Goal: Task Accomplishment & Management: Manage account settings

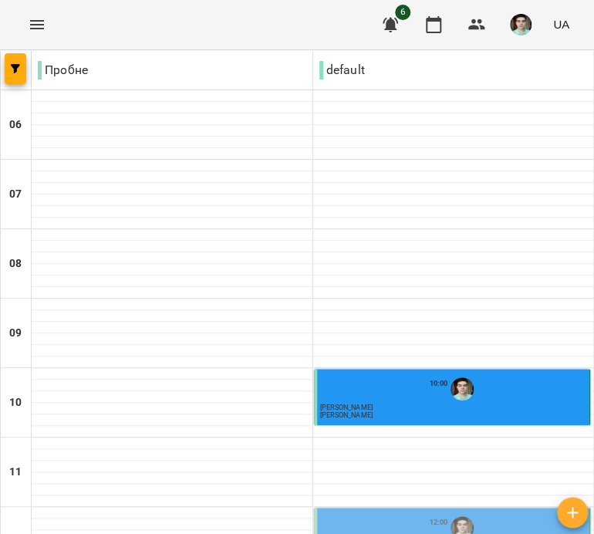
scroll to position [262, 0]
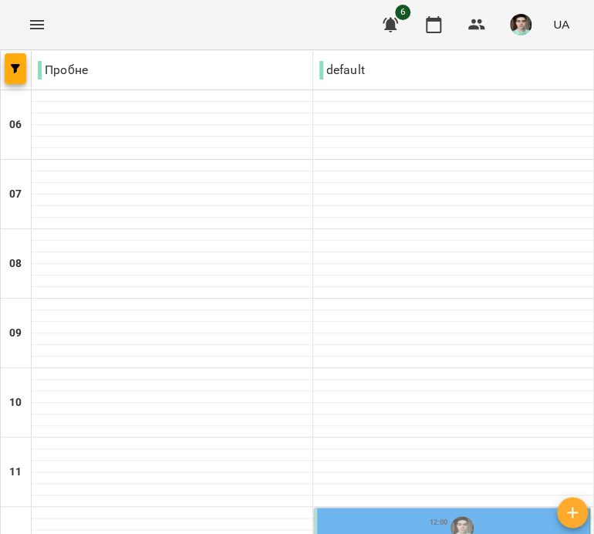
scroll to position [386, 0]
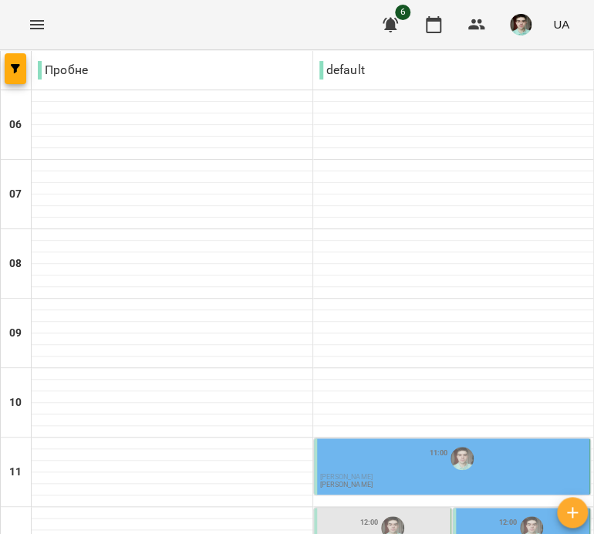
scroll to position [309, 0]
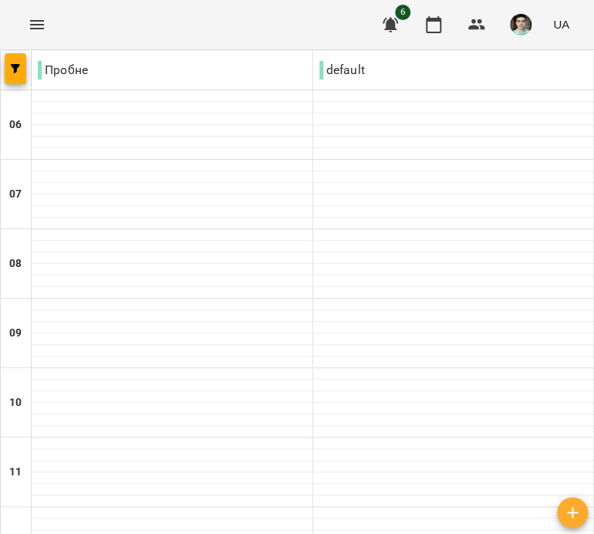
scroll to position [771, 0]
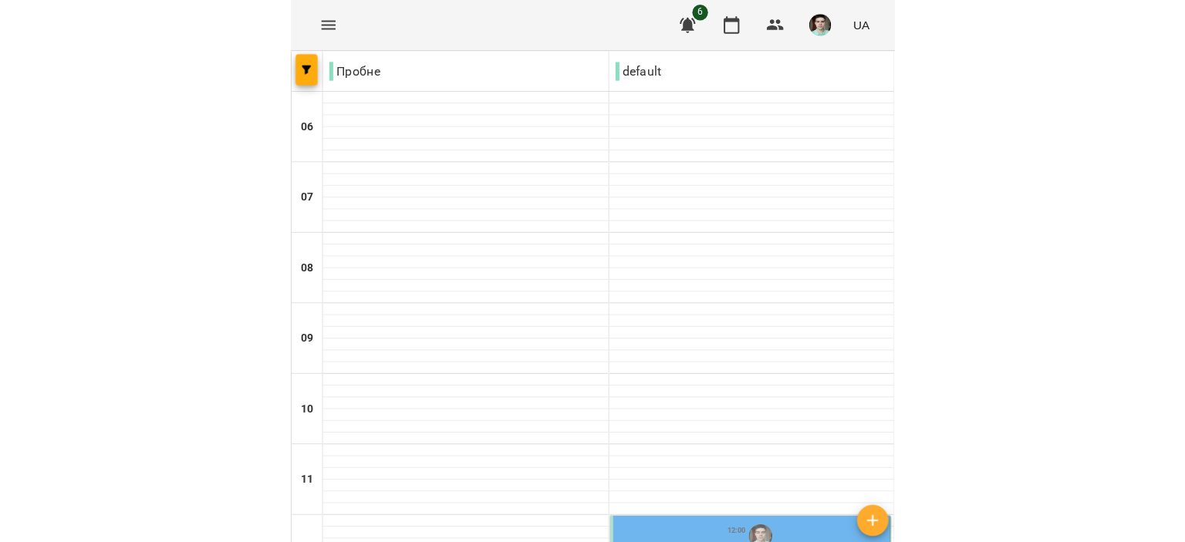
scroll to position [309, 0]
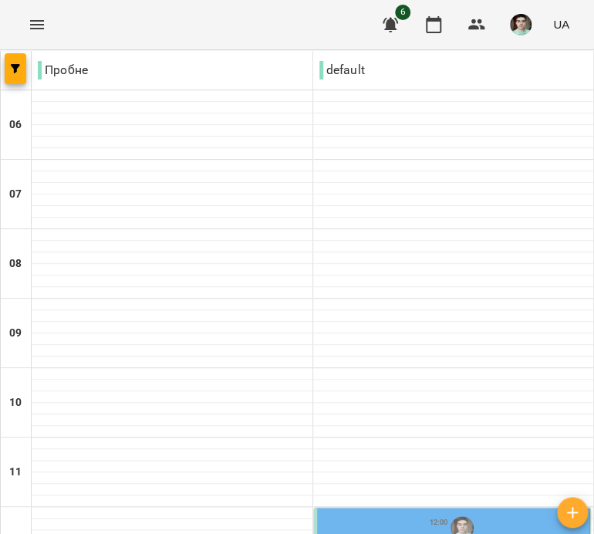
click at [366, 513] on div "12:00" at bounding box center [453, 527] width 267 height 29
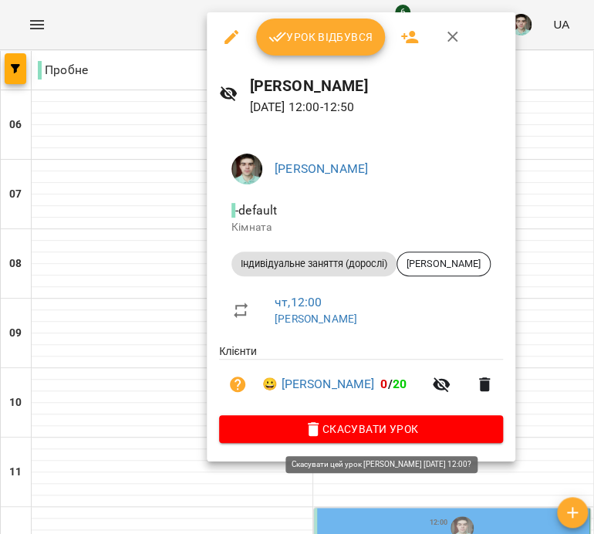
click at [416, 438] on span "Скасувати Урок" at bounding box center [360, 429] width 259 height 19
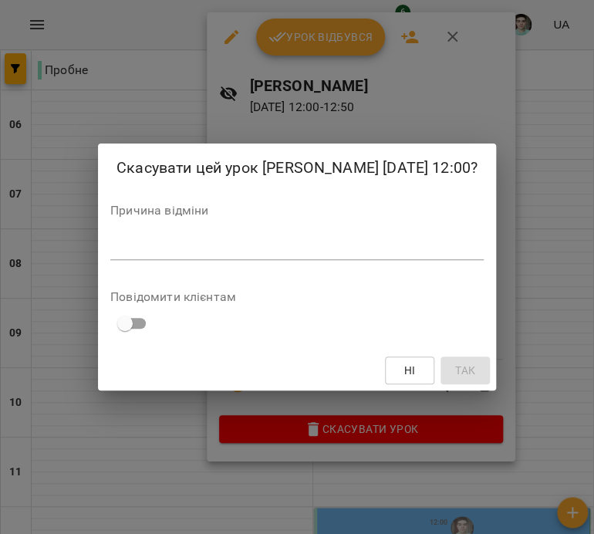
click at [430, 360] on button "Ні" at bounding box center [409, 370] width 49 height 28
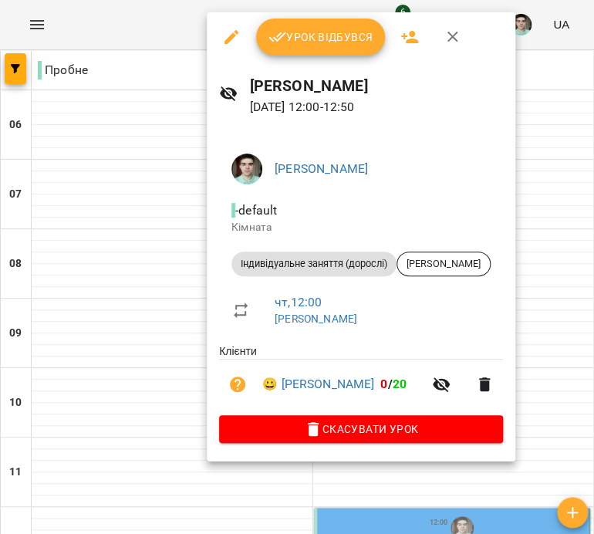
click at [454, 35] on icon "button" at bounding box center [453, 37] width 19 height 19
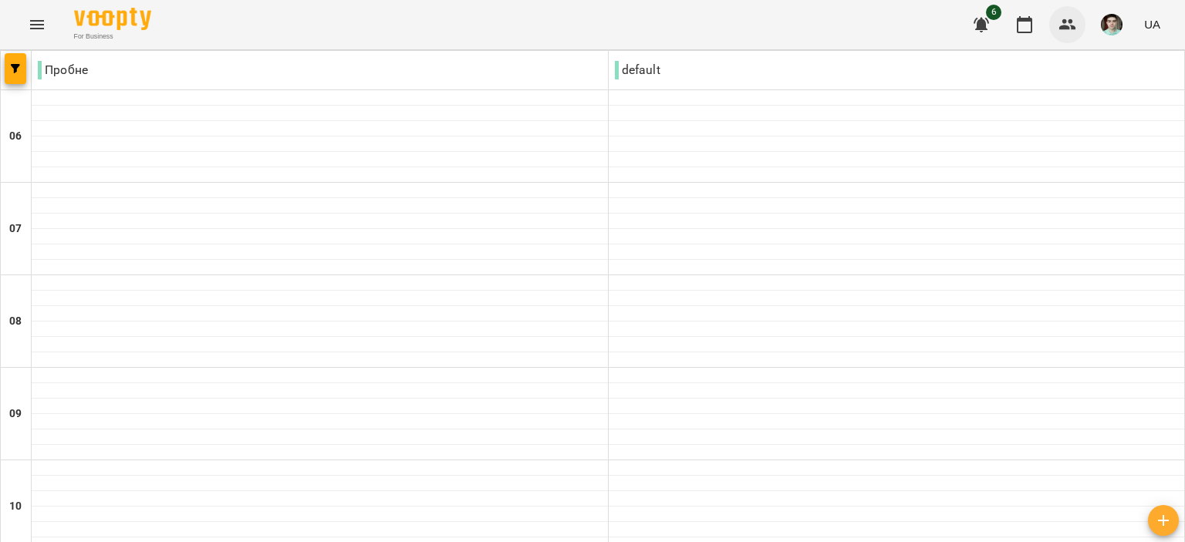
scroll to position [378, 0]
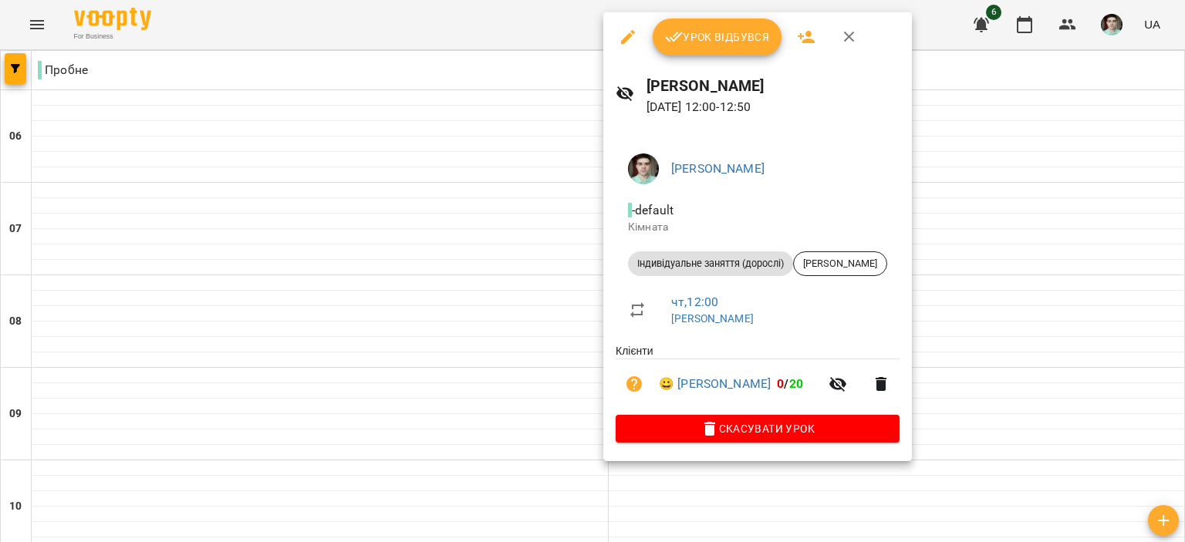
click at [593, 49] on button "Урок відбувся" at bounding box center [718, 37] width 130 height 37
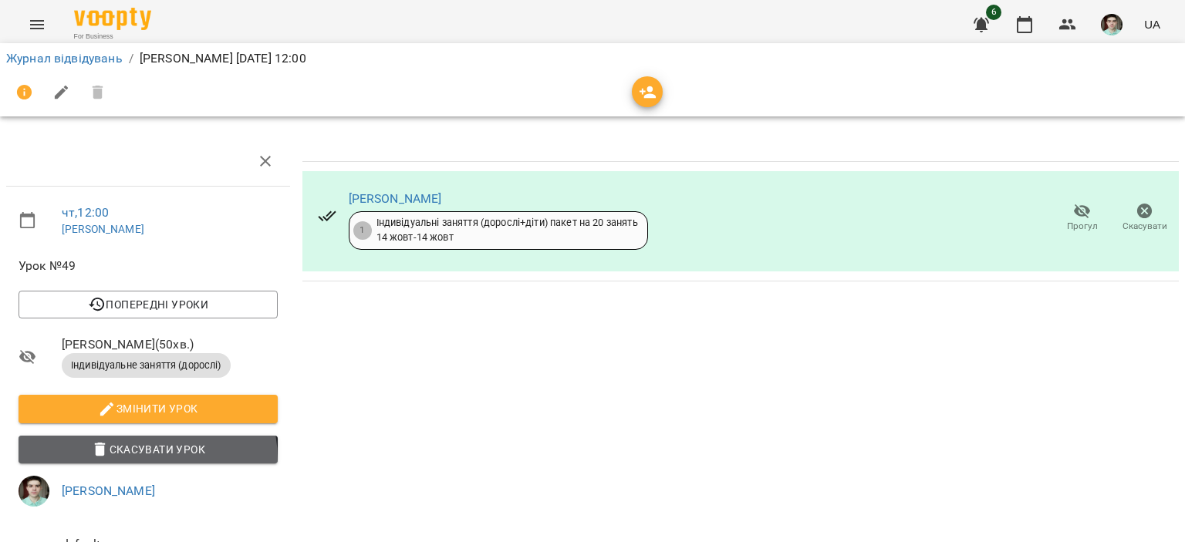
click at [132, 460] on button "Скасувати Урок" at bounding box center [148, 450] width 259 height 28
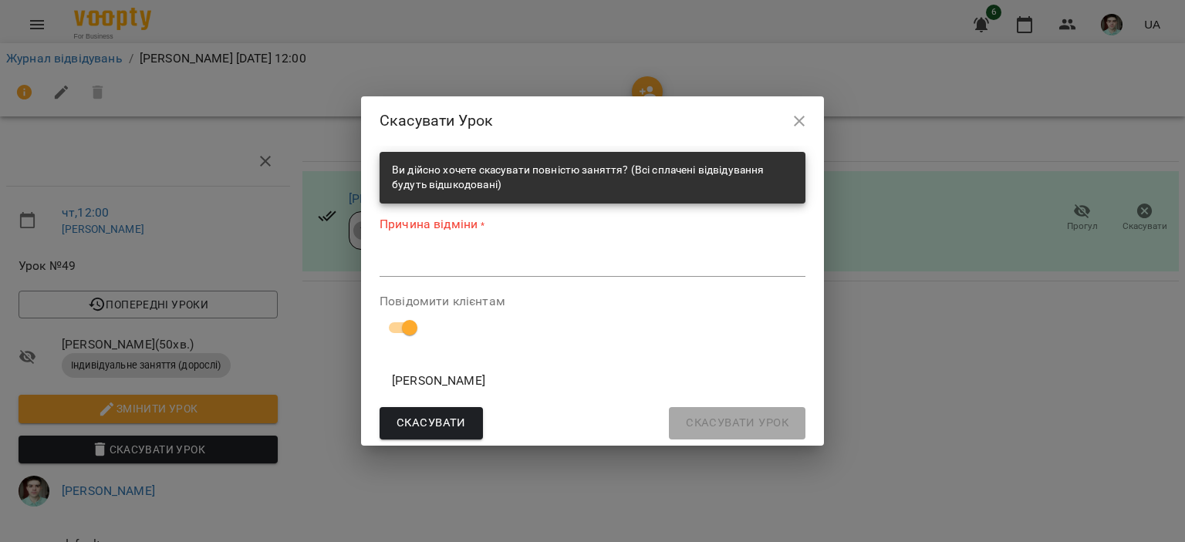
click at [440, 268] on textarea at bounding box center [593, 264] width 426 height 15
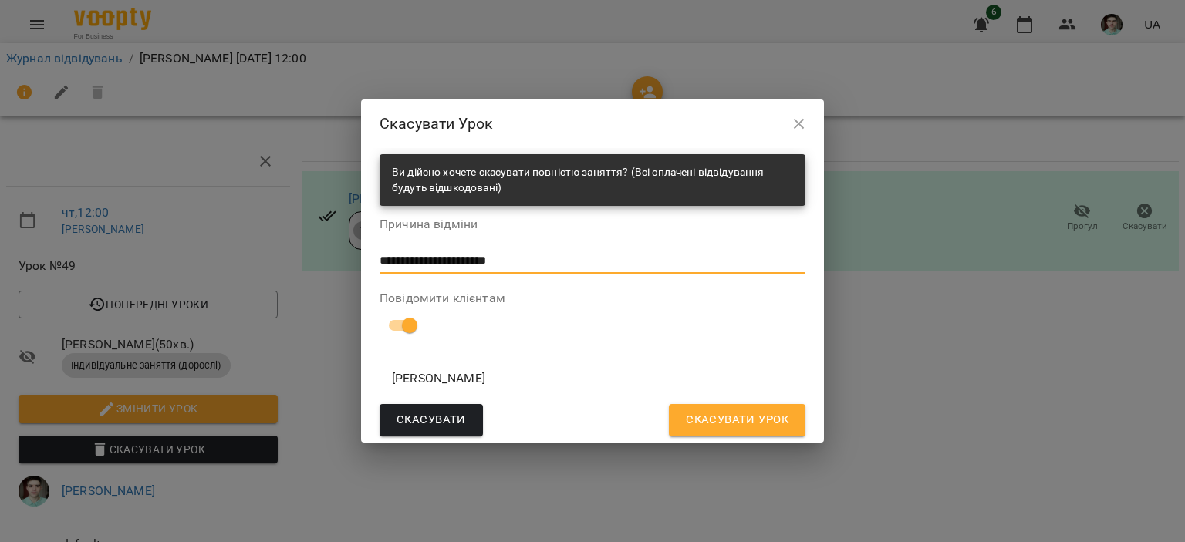
type textarea "**********"
click at [593, 431] on button "Скасувати Урок" at bounding box center [737, 420] width 137 height 32
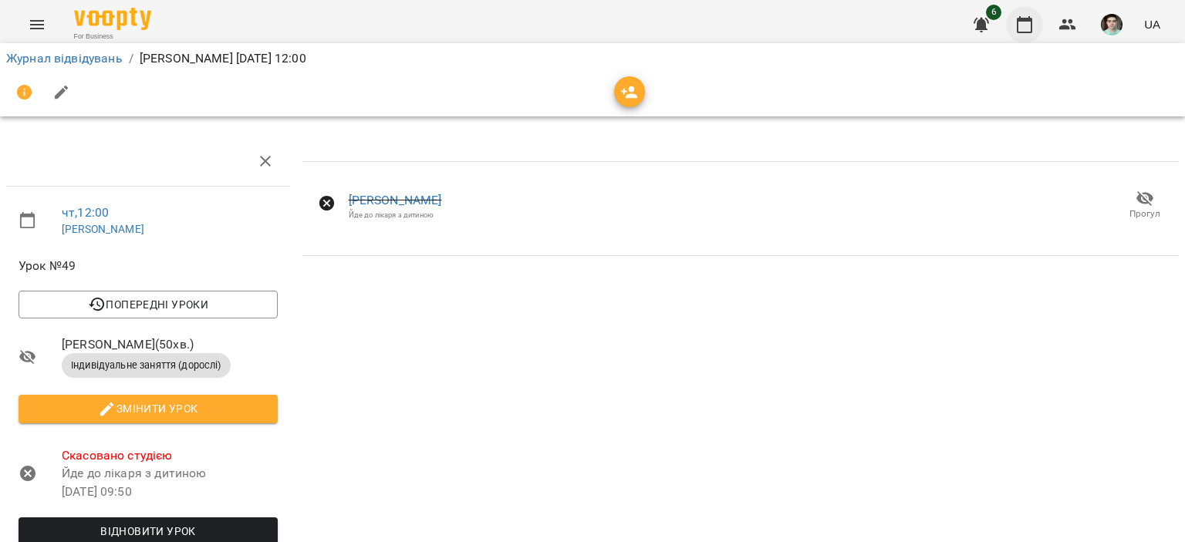
click at [593, 17] on button "button" at bounding box center [1024, 24] width 37 height 37
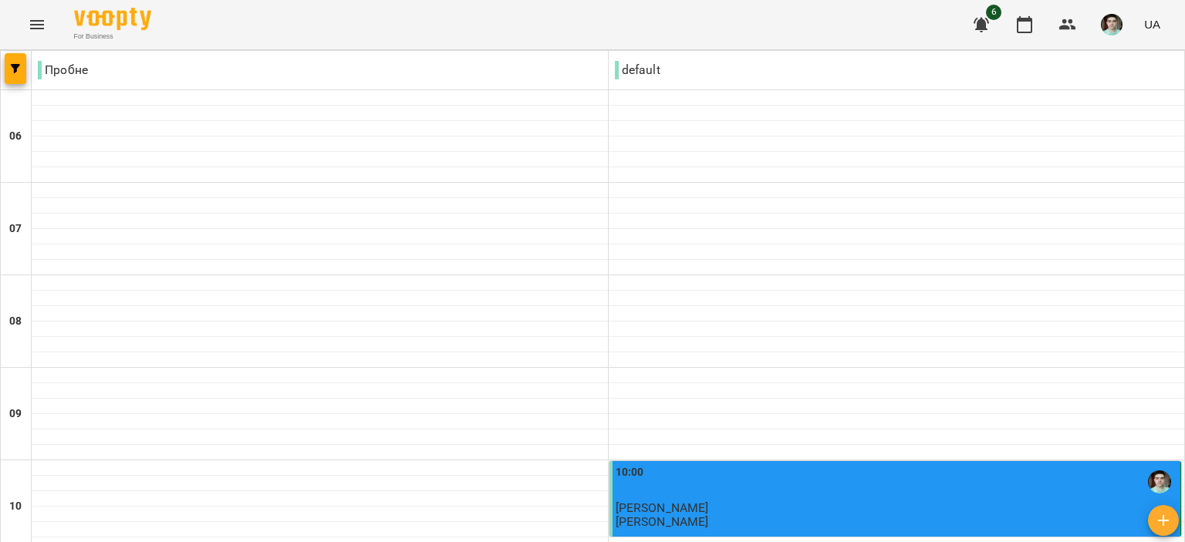
scroll to position [386, 0]
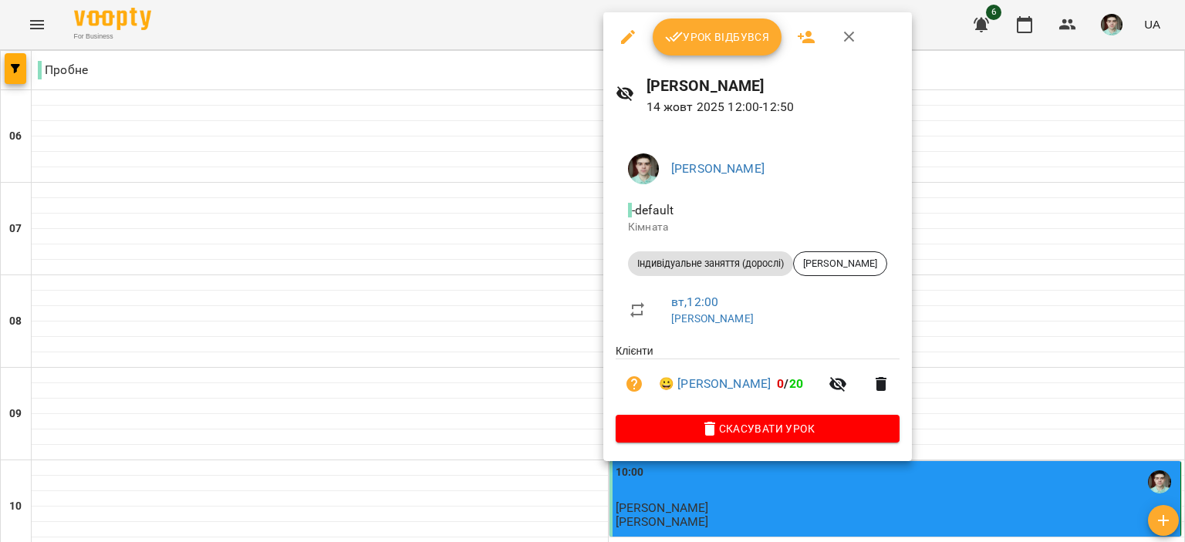
click at [593, 33] on span "Урок відбувся" at bounding box center [717, 37] width 105 height 19
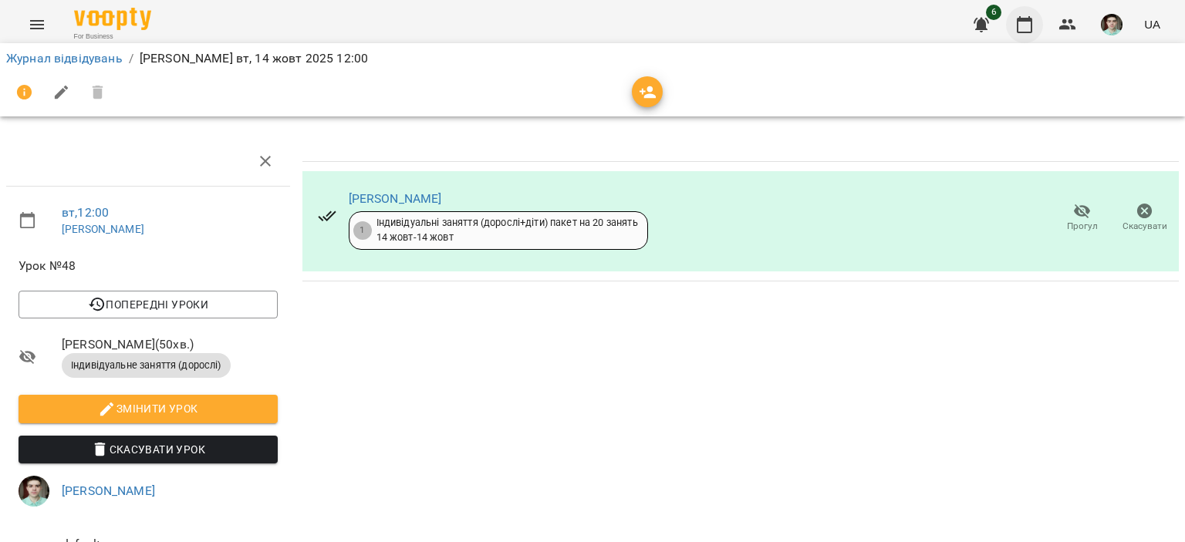
click at [593, 29] on icon "button" at bounding box center [1024, 24] width 19 height 19
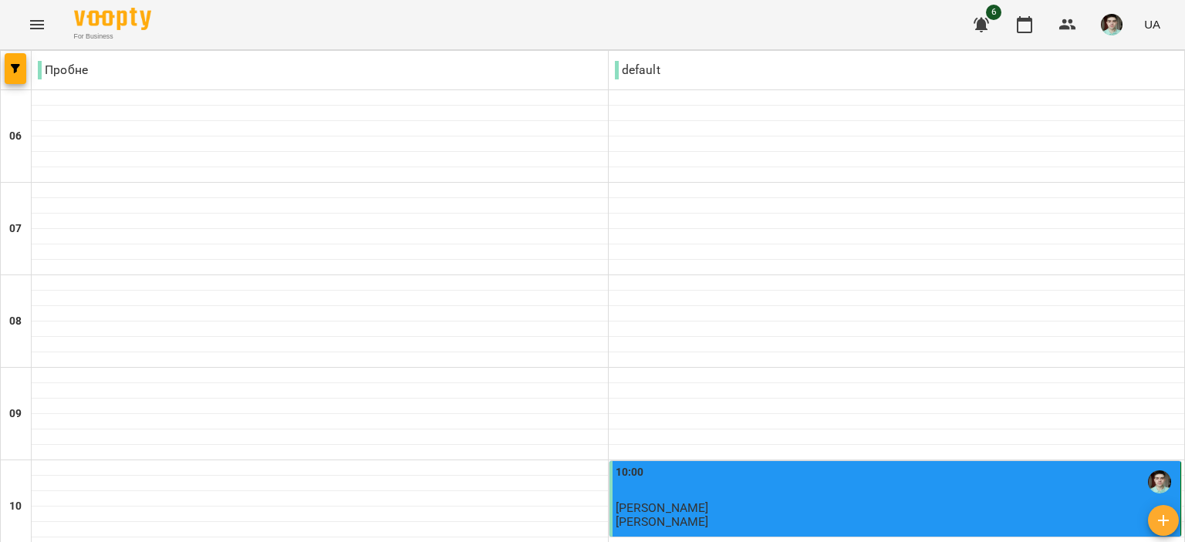
scroll to position [309, 0]
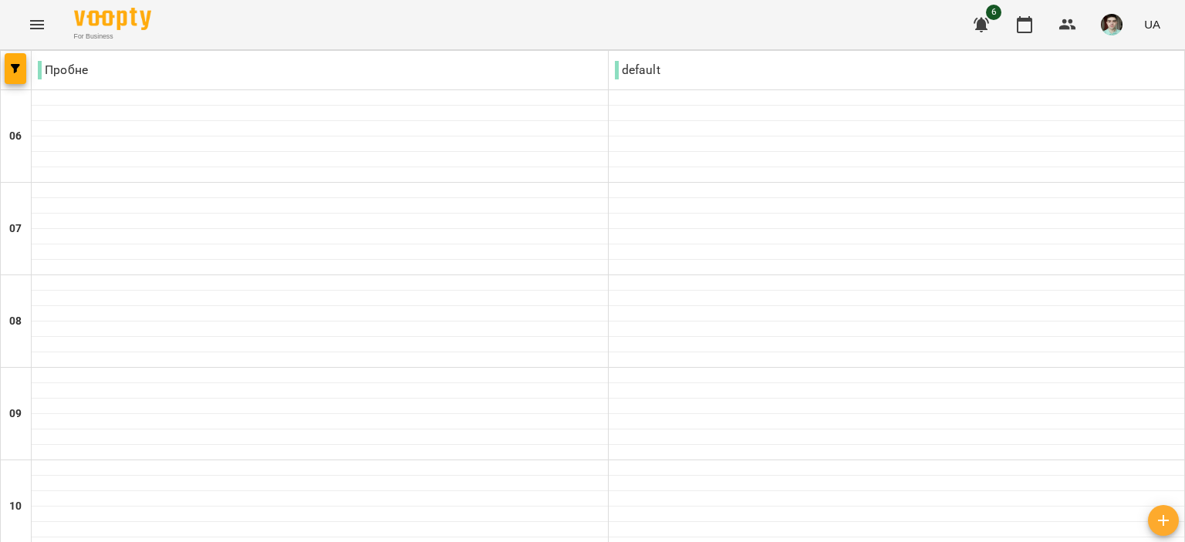
scroll to position [1157, 0]
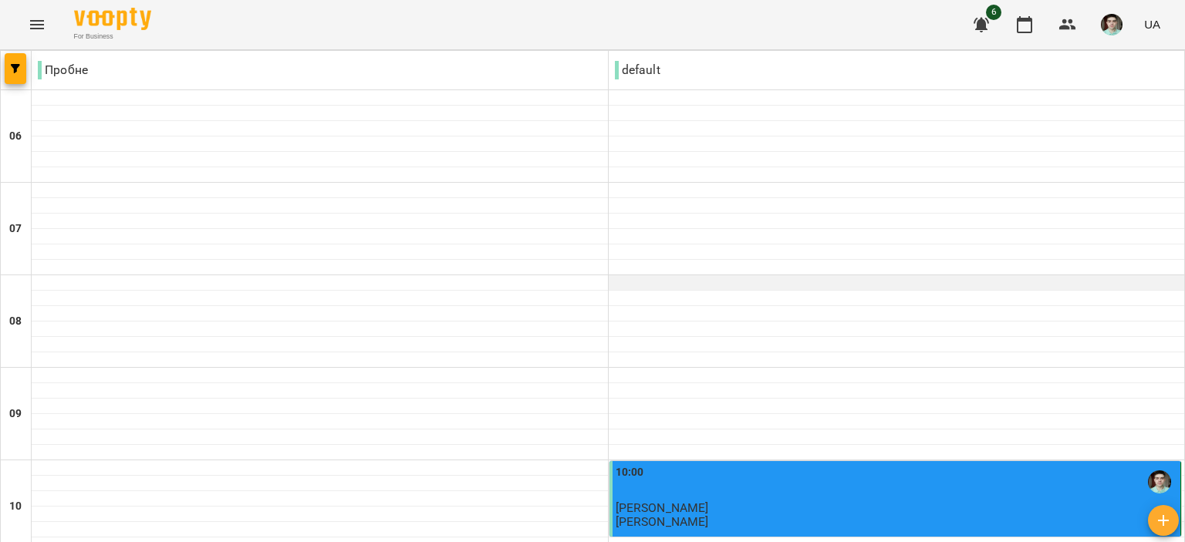
scroll to position [386, 0]
